Goal: Check status: Check status

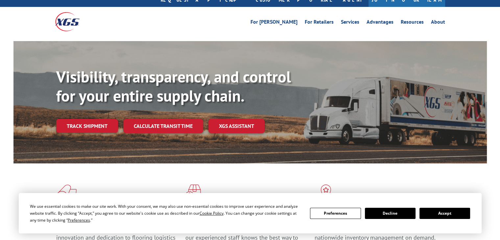
scroll to position [33, 0]
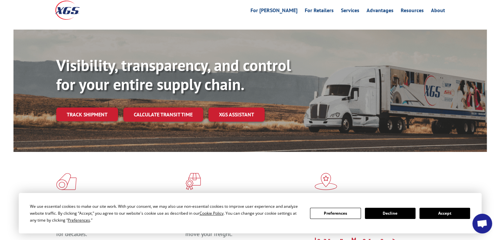
click at [427, 215] on button "Accept" at bounding box center [444, 213] width 51 height 11
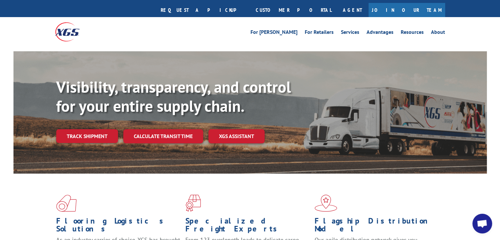
scroll to position [0, 0]
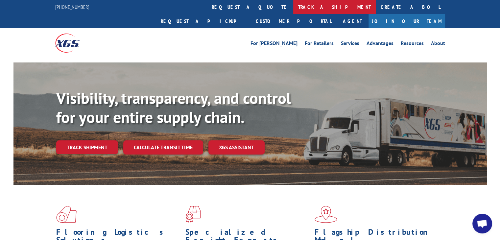
click at [293, 9] on link "track a shipment" at bounding box center [334, 7] width 83 height 14
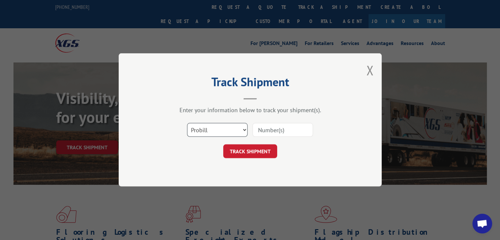
click at [241, 131] on select "Select category... Probill BOL PO" at bounding box center [217, 130] width 60 height 14
click at [187, 123] on select "Select category... Probill BOL PO" at bounding box center [217, 130] width 60 height 14
click at [263, 131] on input at bounding box center [282, 130] width 60 height 14
drag, startPoint x: 288, startPoint y: 129, endPoint x: 259, endPoint y: 128, distance: 28.6
click at [259, 128] on input at bounding box center [282, 130] width 60 height 14
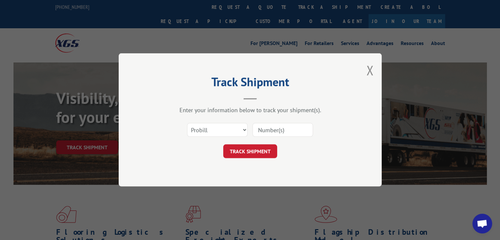
paste input "5537304"
type input "5537304"
click at [250, 155] on button "TRACK SHIPMENT" at bounding box center [250, 152] width 54 height 14
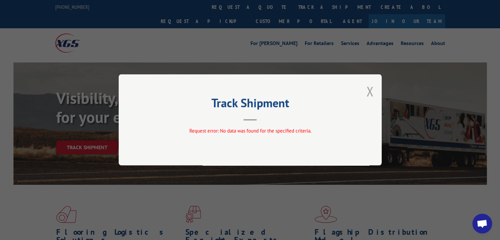
click at [370, 91] on button "Close modal" at bounding box center [369, 91] width 7 height 17
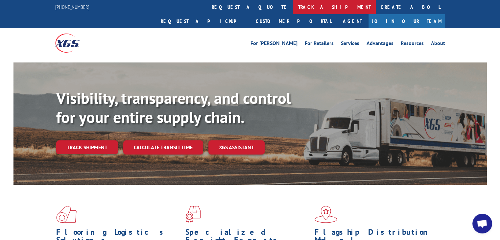
click at [293, 8] on link "track a shipment" at bounding box center [334, 7] width 83 height 14
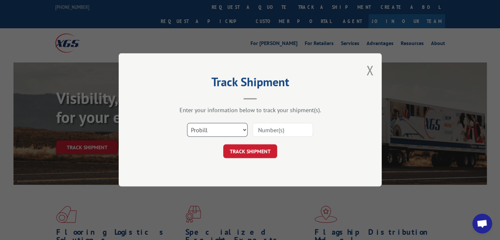
click at [245, 132] on select "Select category... Probill BOL PO" at bounding box center [217, 130] width 60 height 14
select select "po"
click at [187, 123] on select "Select category... Probill BOL PO" at bounding box center [217, 130] width 60 height 14
paste input "5537304"
type input "5537304"
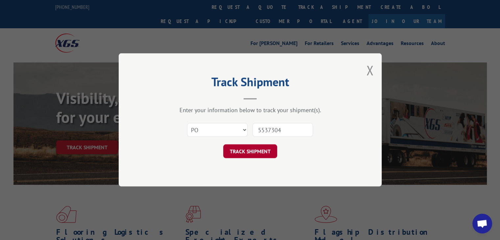
click at [253, 152] on button "TRACK SHIPMENT" at bounding box center [250, 152] width 54 height 14
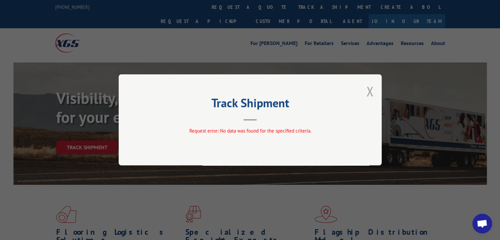
click at [369, 92] on button "Close modal" at bounding box center [369, 91] width 7 height 17
